Goal: Task Accomplishment & Management: Complete application form

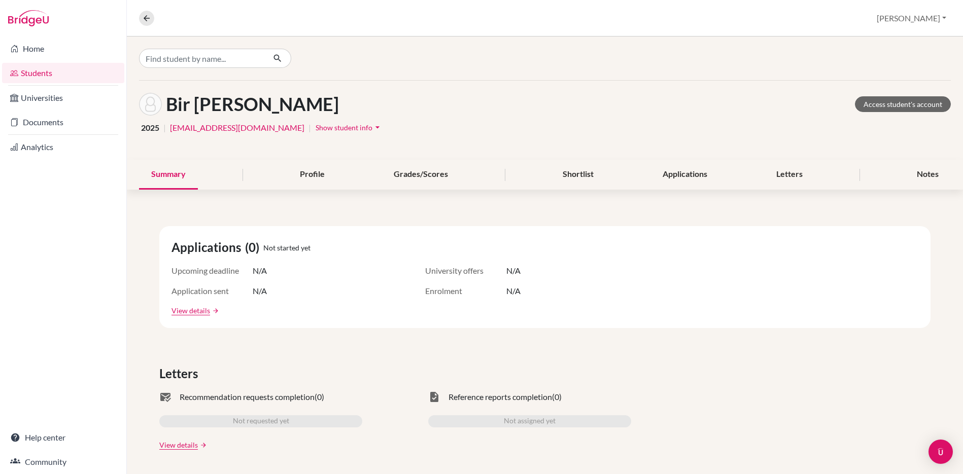
click at [60, 73] on link "Students" at bounding box center [63, 73] width 122 height 20
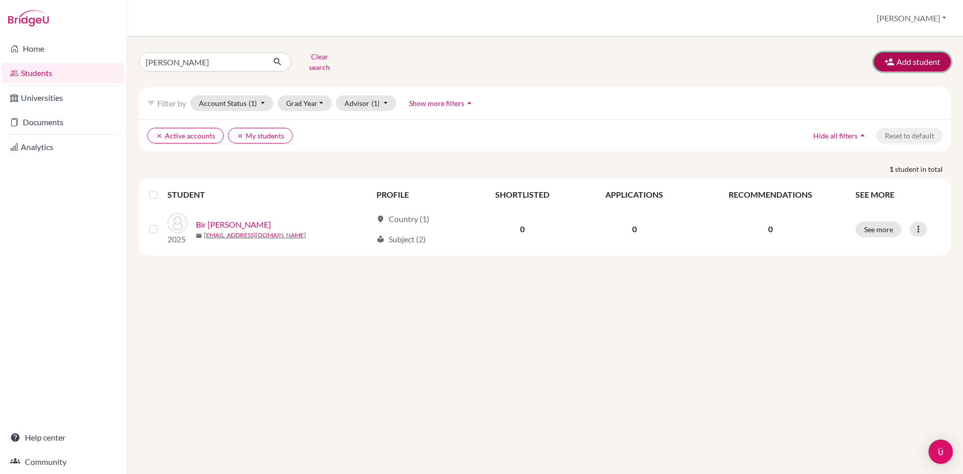
click at [911, 55] on button "Add student" at bounding box center [912, 61] width 77 height 19
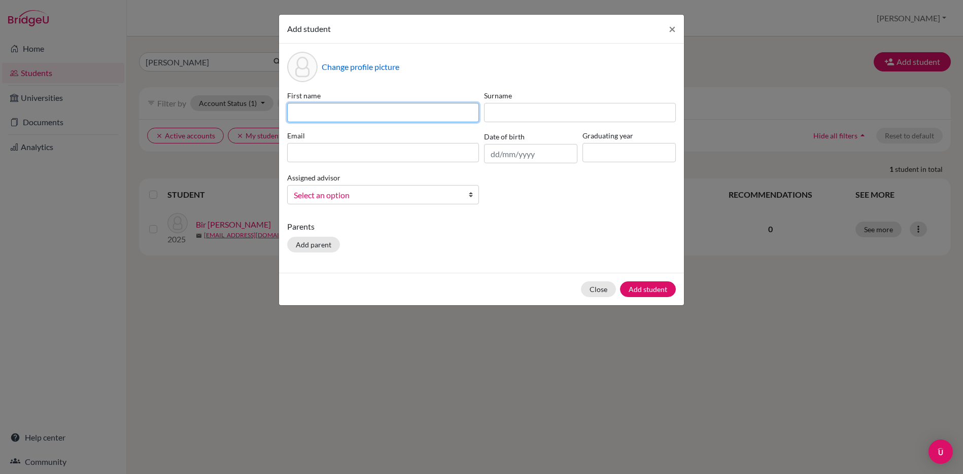
click at [335, 110] on input at bounding box center [383, 112] width 192 height 19
type input "t"
type input "[PERSON_NAME]"
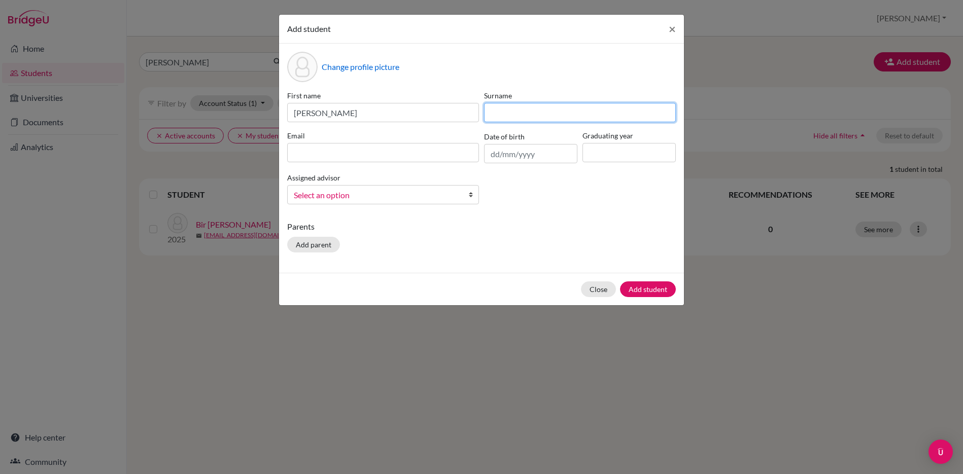
click at [611, 117] on input at bounding box center [580, 112] width 192 height 19
type input "[PERSON_NAME]"
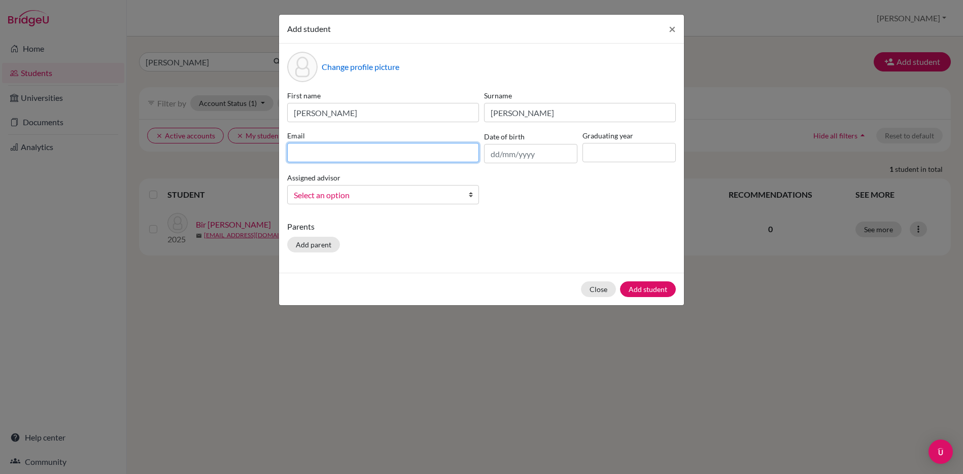
paste input "023a325@sxc.edu.np"
type input "023a325@sxc.edu.np"
drag, startPoint x: 490, startPoint y: 155, endPoint x: 529, endPoint y: 157, distance: 38.6
click at [490, 155] on input "text" at bounding box center [530, 153] width 93 height 19
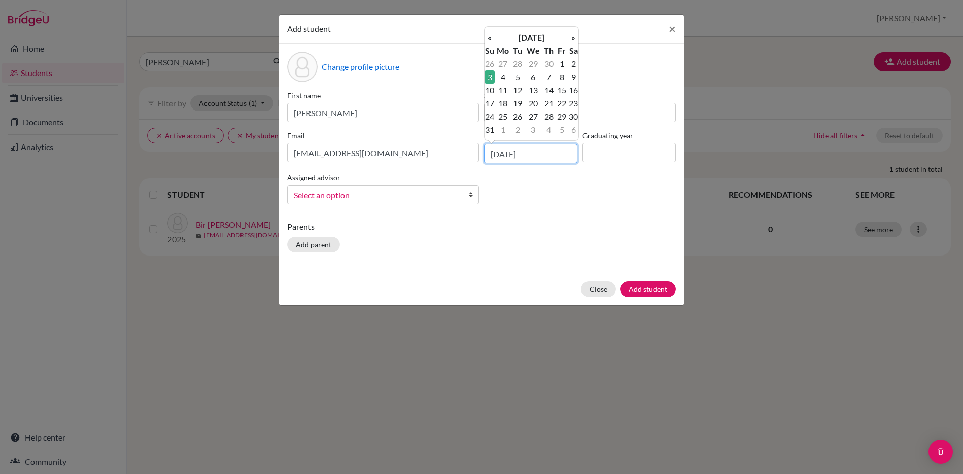
type input "03/12/2006"
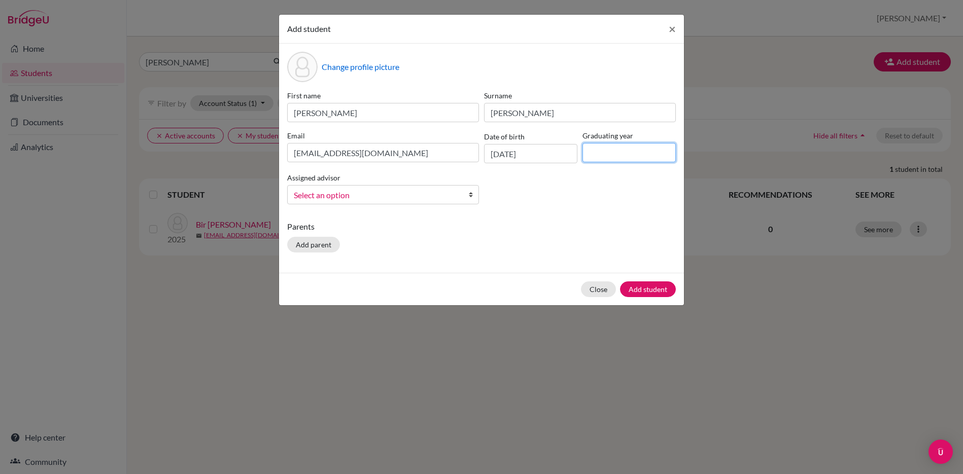
click at [651, 154] on input at bounding box center [628, 152] width 93 height 19
type input "2025"
click at [365, 196] on span "Select an option" at bounding box center [376, 195] width 165 height 13
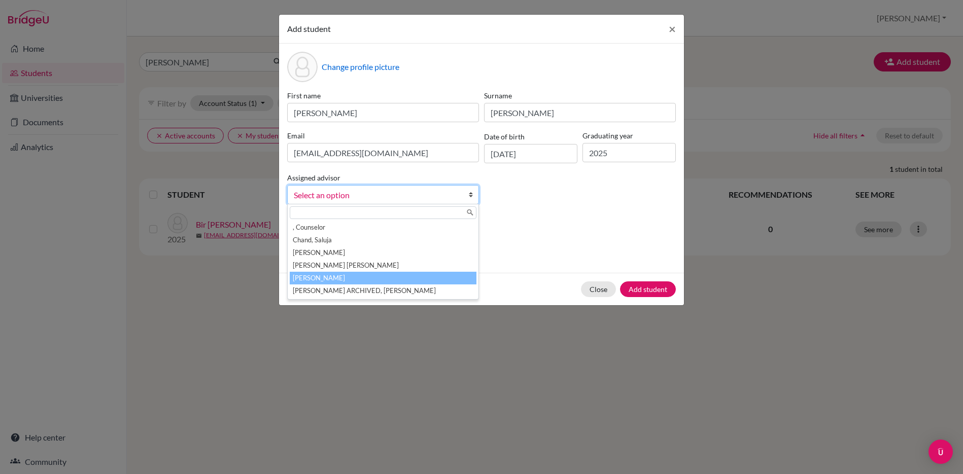
click at [327, 276] on li "Neupane, Sushma" at bounding box center [383, 278] width 187 height 13
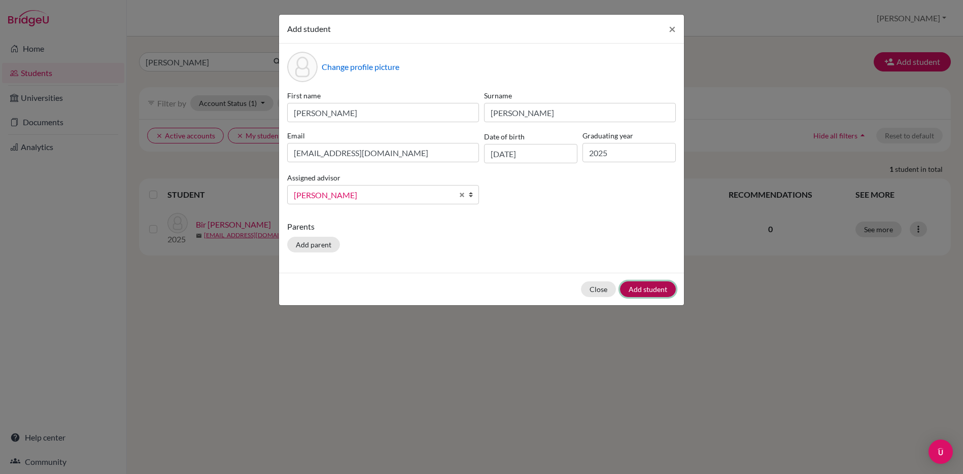
click at [641, 292] on button "Add student" at bounding box center [648, 290] width 56 height 16
